Goal: Information Seeking & Learning: Learn about a topic

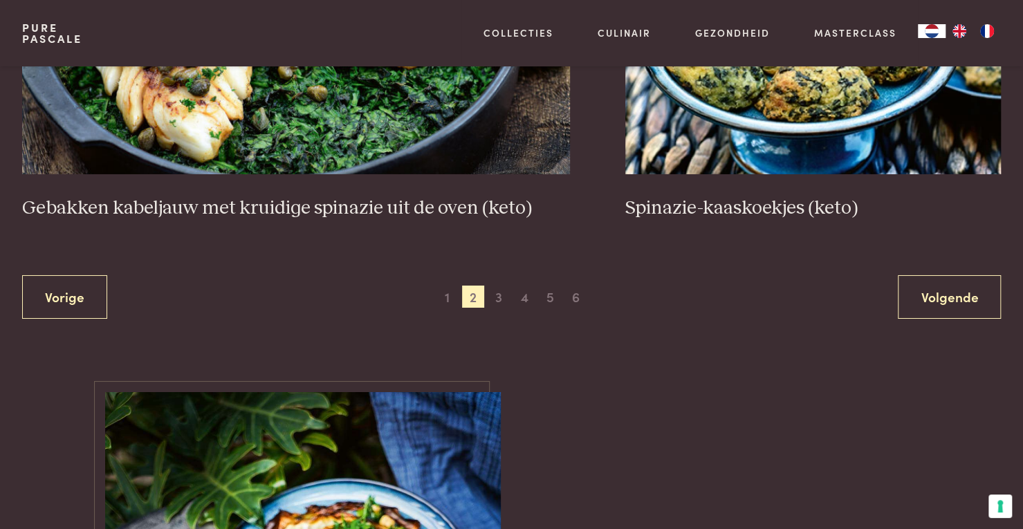
scroll to position [2708, 0]
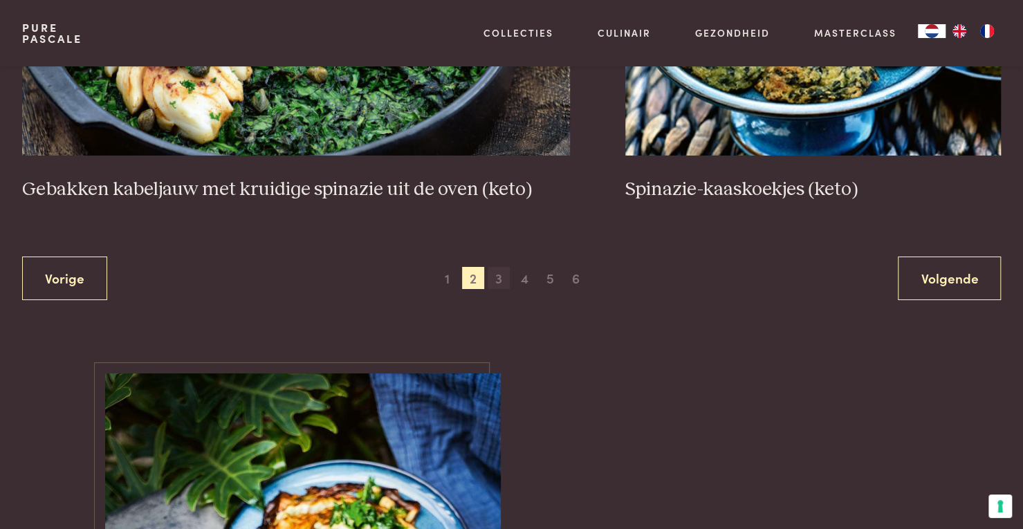
click at [496, 279] on span "3" at bounding box center [499, 278] width 22 height 22
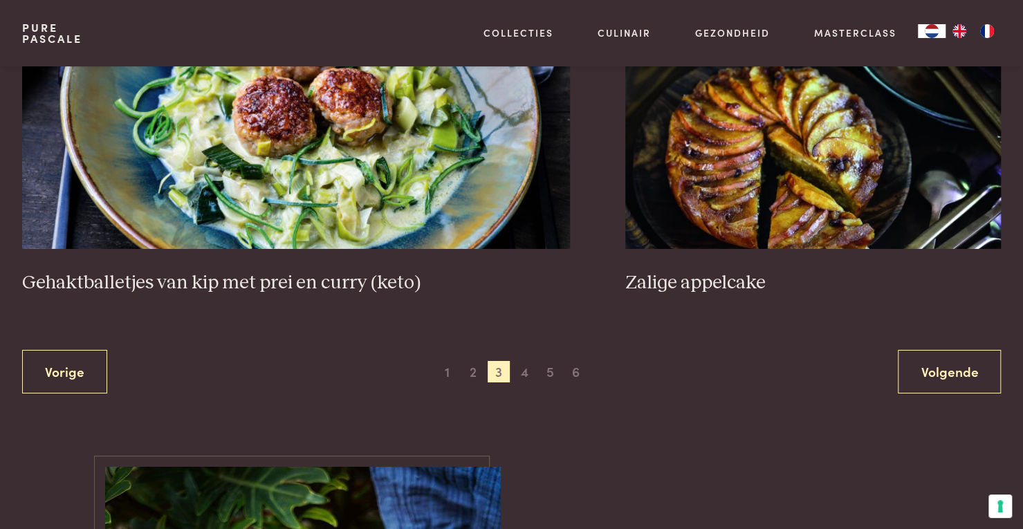
scroll to position [2699, 0]
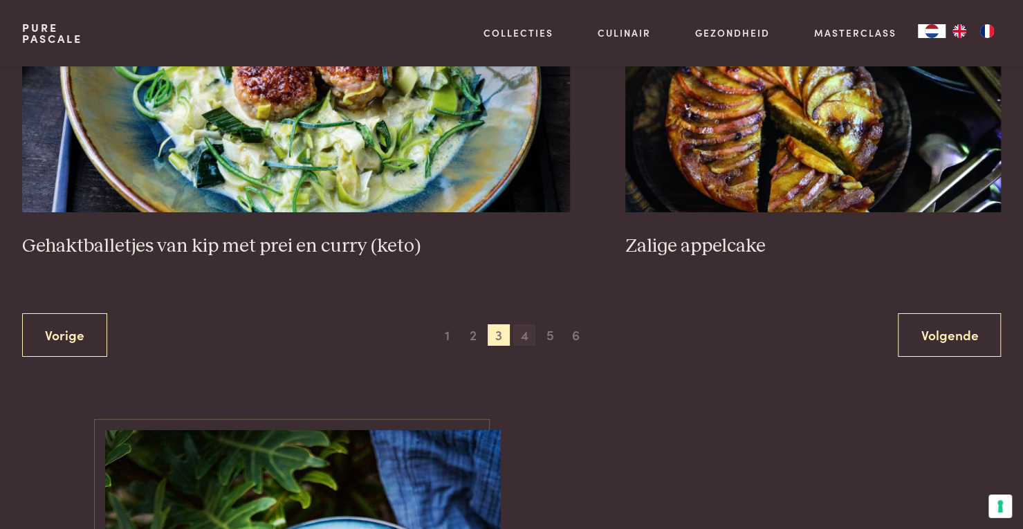
click at [524, 335] on span "4" at bounding box center [524, 335] width 22 height 22
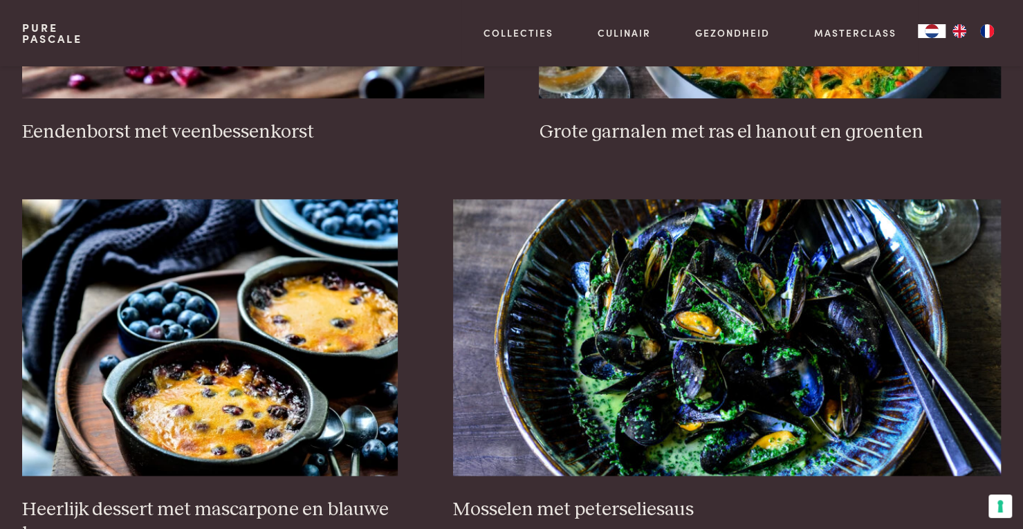
scroll to position [936, 0]
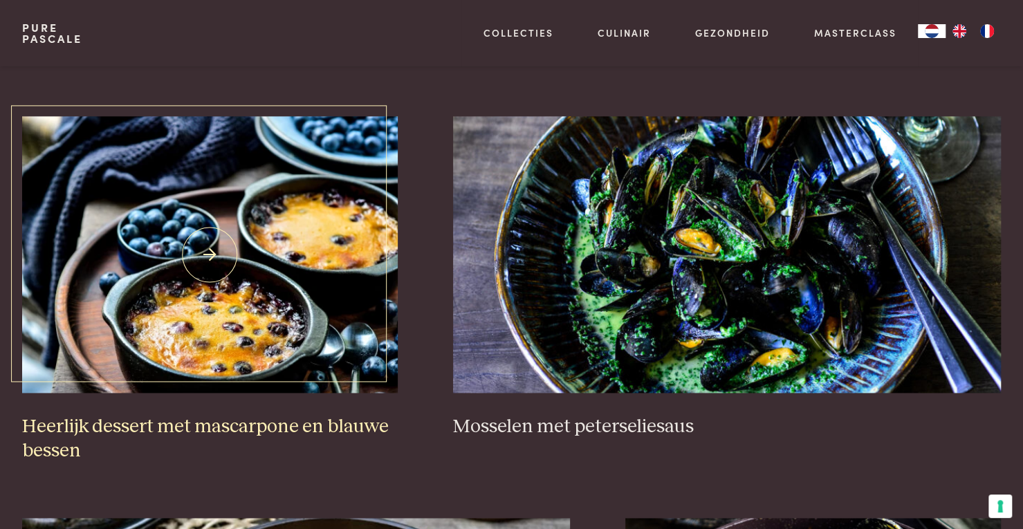
click at [234, 323] on img at bounding box center [210, 254] width 376 height 277
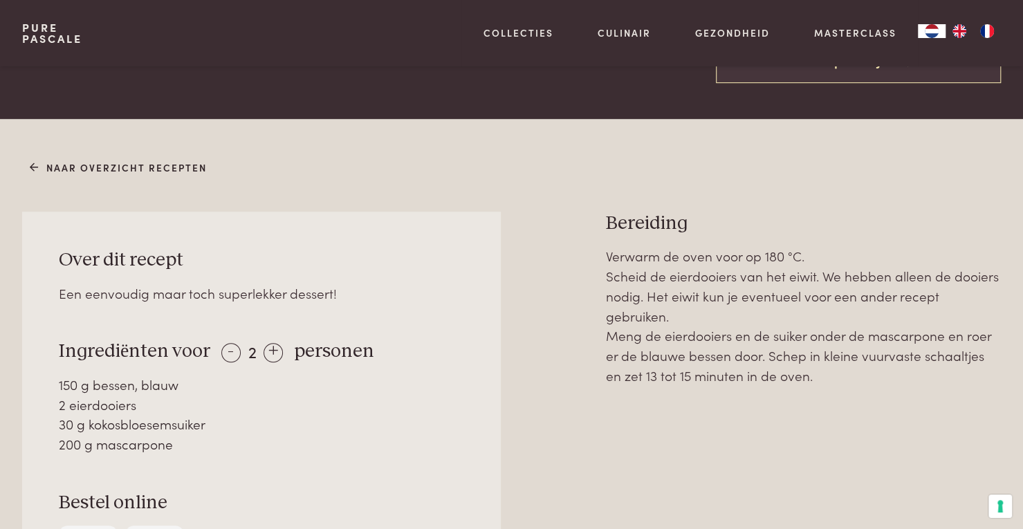
scroll to position [535, 0]
